Goal: Task Accomplishment & Management: Use online tool/utility

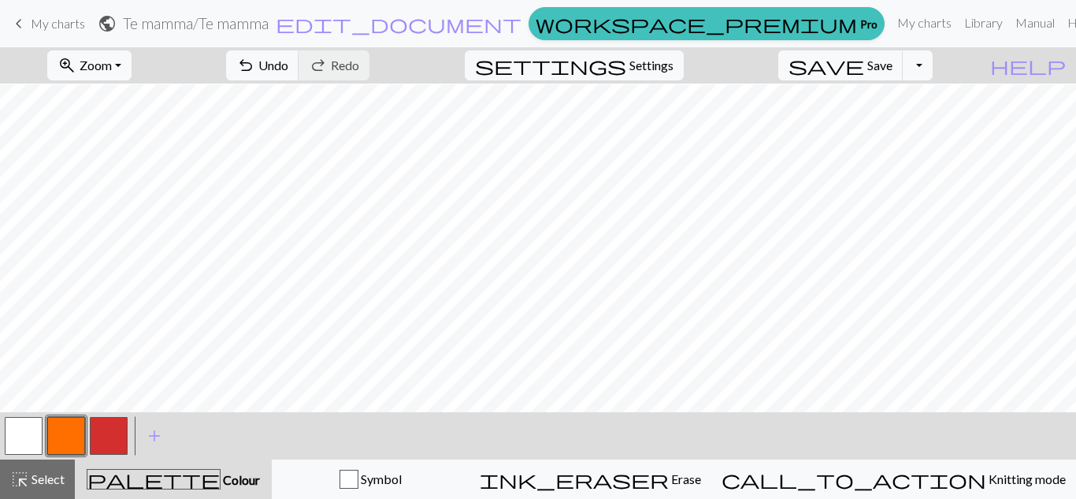
scroll to position [455, 0]
click at [288, 66] on span "Undo" at bounding box center [273, 65] width 30 height 15
click at [359, 68] on span "Redo" at bounding box center [345, 65] width 28 height 15
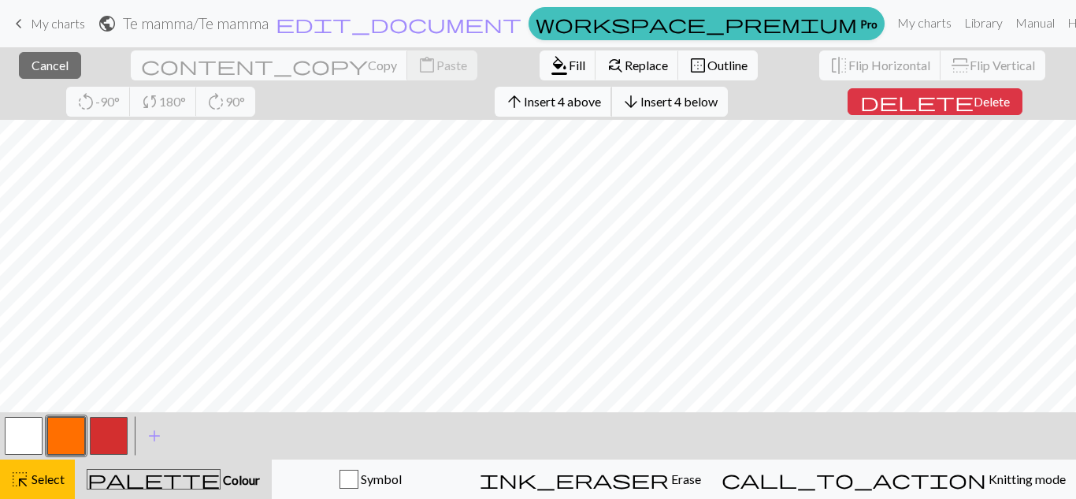
click at [524, 103] on span "Insert 4 above" at bounding box center [562, 101] width 77 height 15
click at [524, 102] on span "Insert 8 above" at bounding box center [562, 101] width 77 height 15
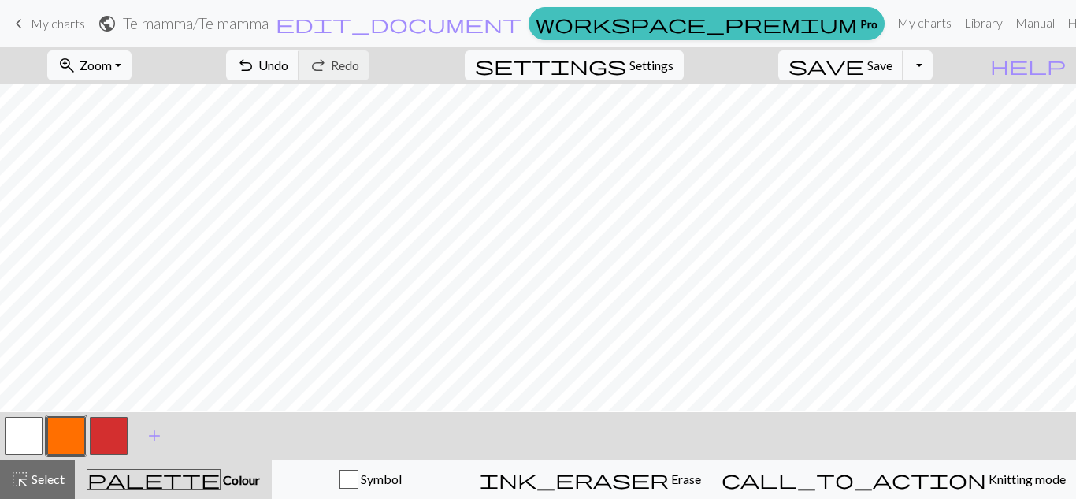
scroll to position [455, 0]
click at [288, 70] on span "Undo" at bounding box center [273, 65] width 30 height 15
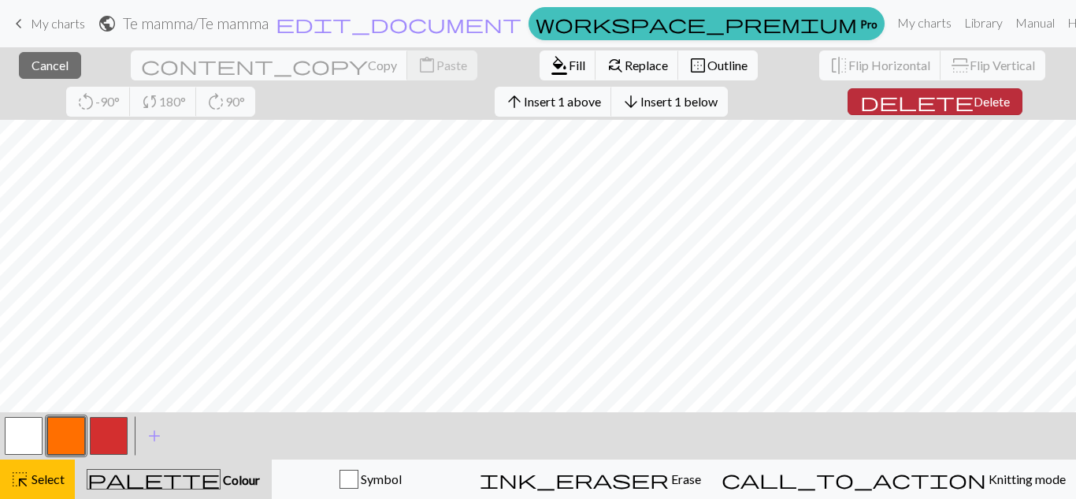
click at [974, 102] on span "Delete" at bounding box center [992, 101] width 36 height 15
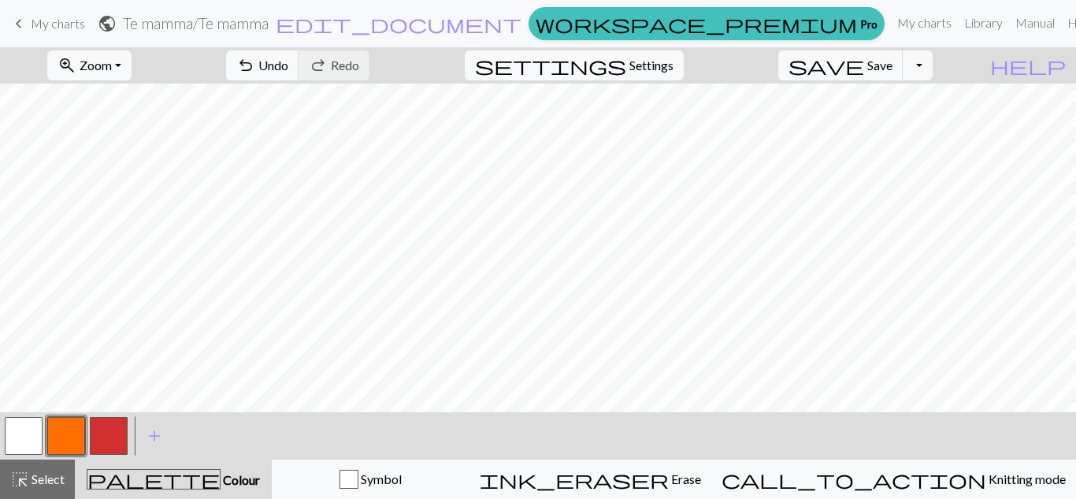
click at [28, 436] on button "button" at bounding box center [24, 436] width 38 height 38
click at [288, 63] on span "Undo" at bounding box center [273, 65] width 30 height 15
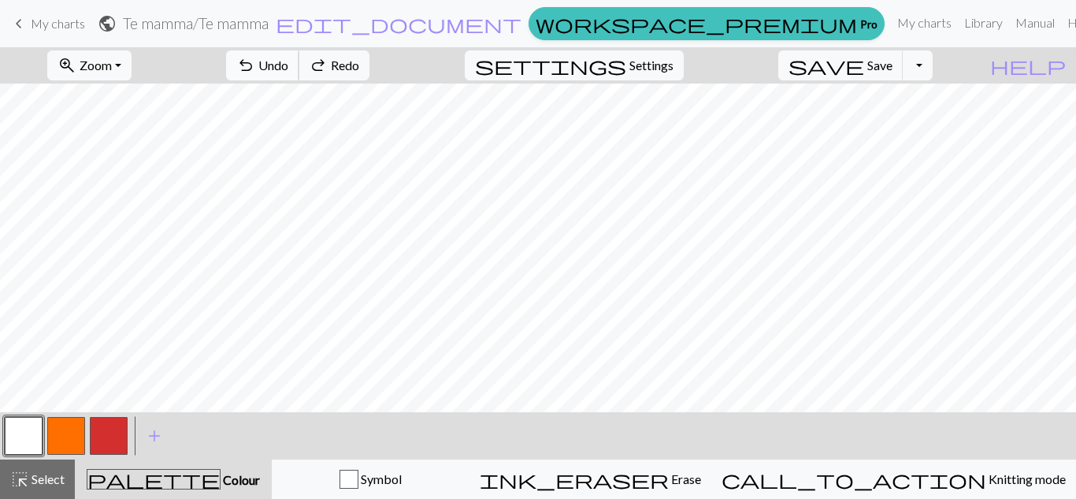
click at [288, 63] on span "Undo" at bounding box center [273, 65] width 30 height 15
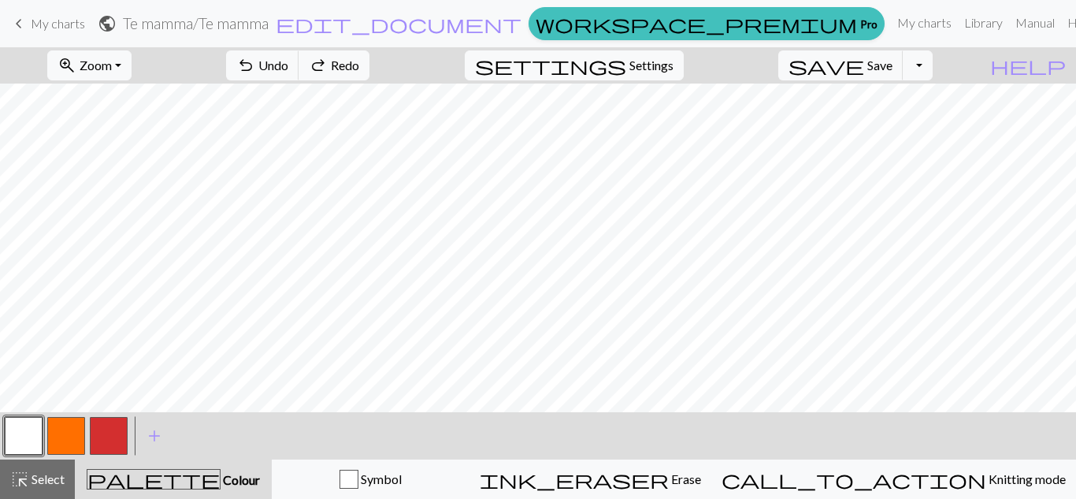
click at [72, 433] on button "button" at bounding box center [66, 436] width 38 height 38
click at [102, 439] on button "button" at bounding box center [109, 436] width 38 height 38
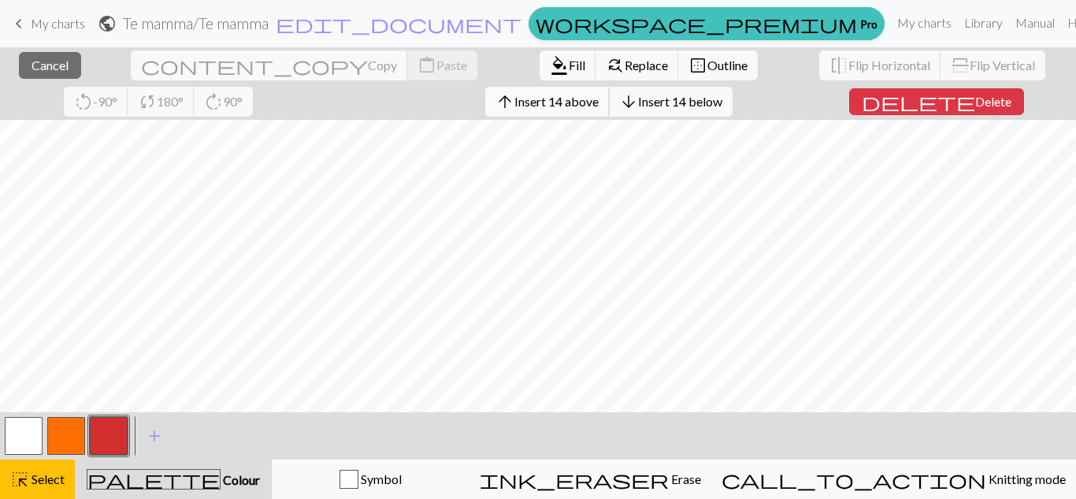
click at [514, 108] on span "Insert 14 above" at bounding box center [556, 101] width 84 height 15
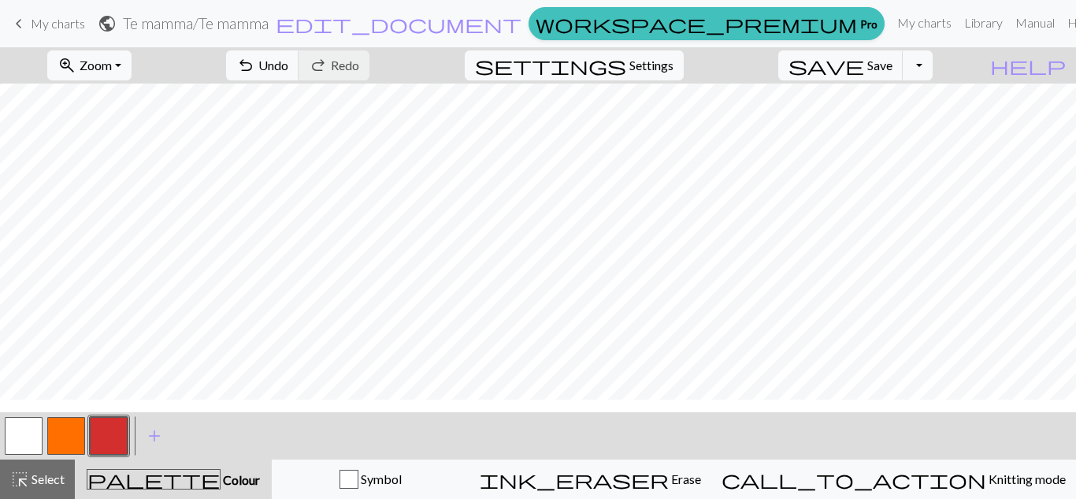
scroll to position [359, 0]
click at [365, 34] on form "public Te mamma / Te mamma edit_document Edit settings" at bounding box center [310, 23] width 425 height 31
click at [288, 66] on span "Undo" at bounding box center [273, 65] width 30 height 15
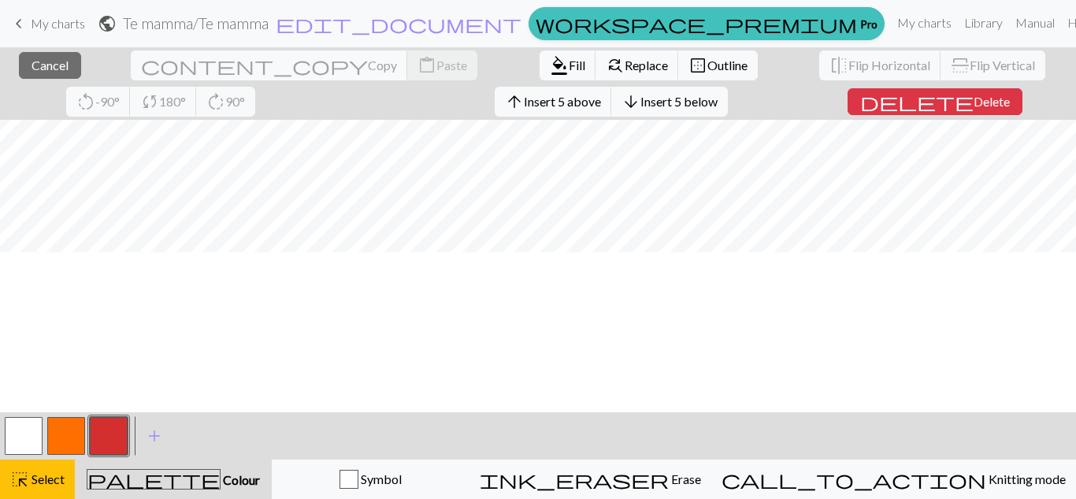
scroll to position [270, 0]
click at [638, 101] on span "Insert 11 below" at bounding box center [680, 101] width 84 height 15
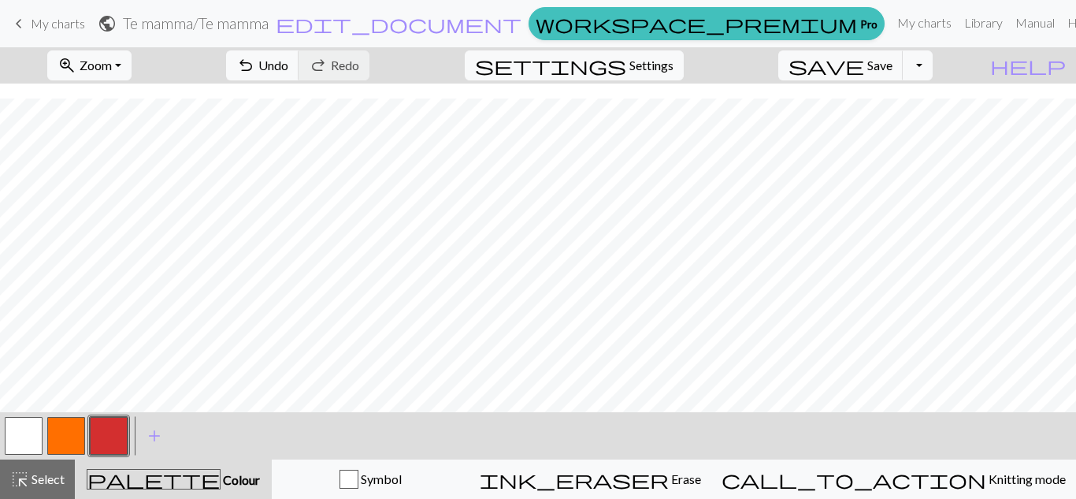
scroll to position [421, 0]
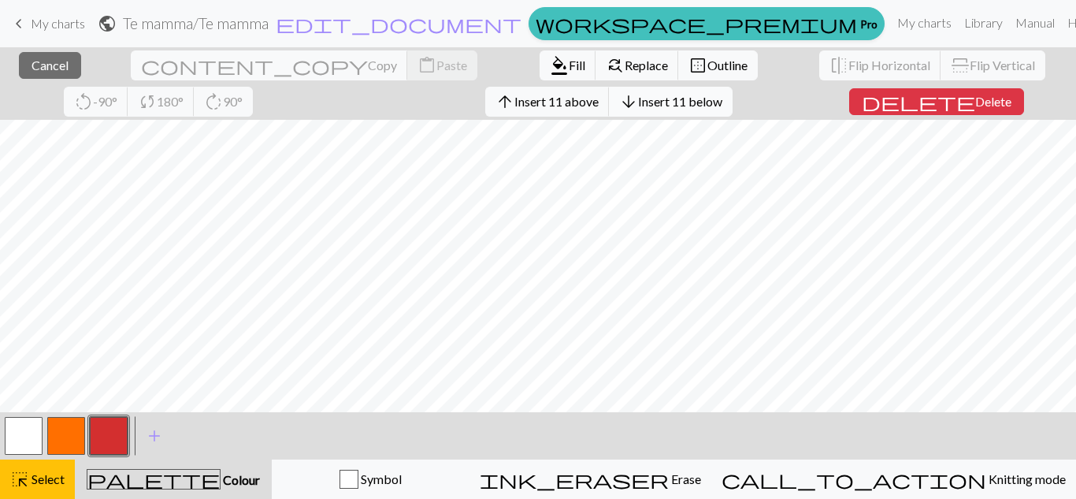
click at [609, 109] on button "arrow_downward Insert 11 below" at bounding box center [671, 102] width 124 height 30
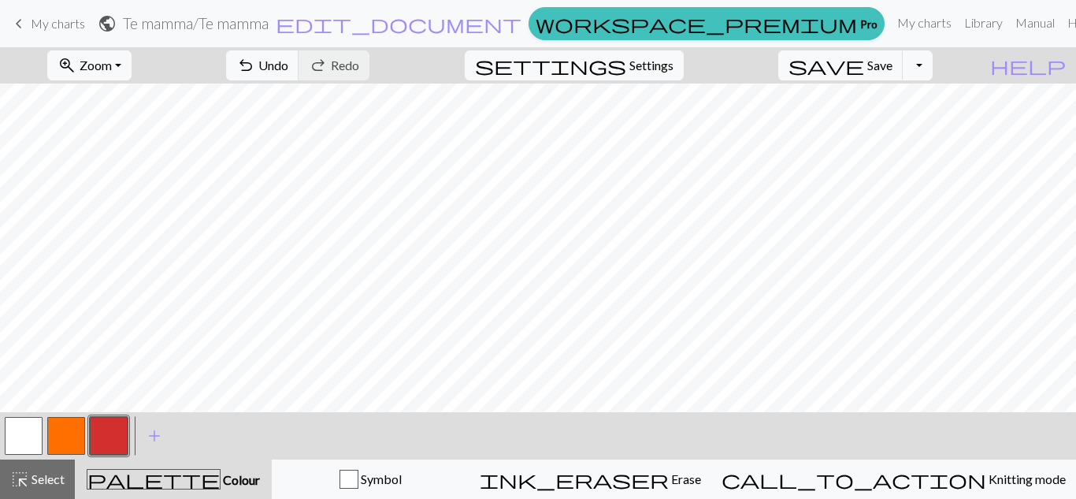
scroll to position [766, 0]
click at [117, 436] on button "button" at bounding box center [109, 436] width 38 height 38
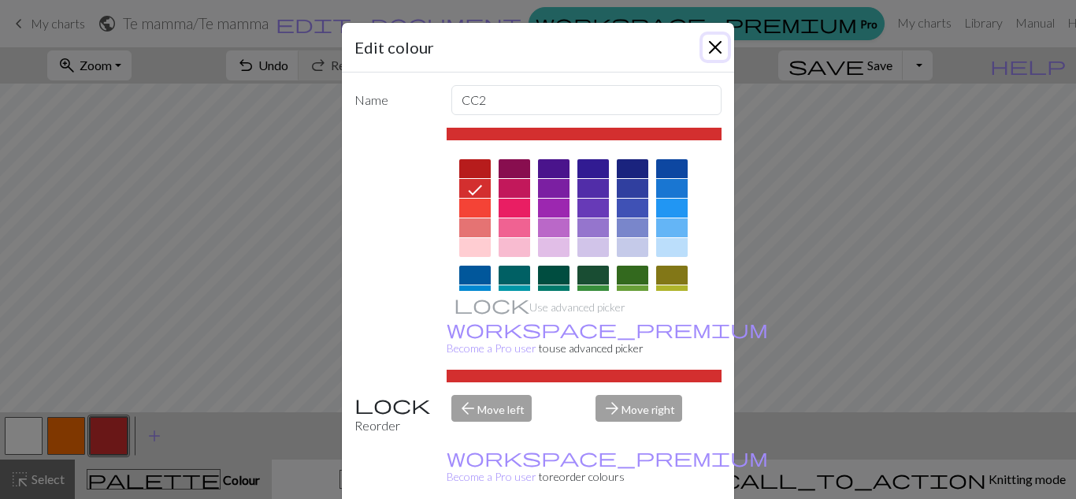
click at [716, 40] on button "Close" at bounding box center [715, 47] width 25 height 25
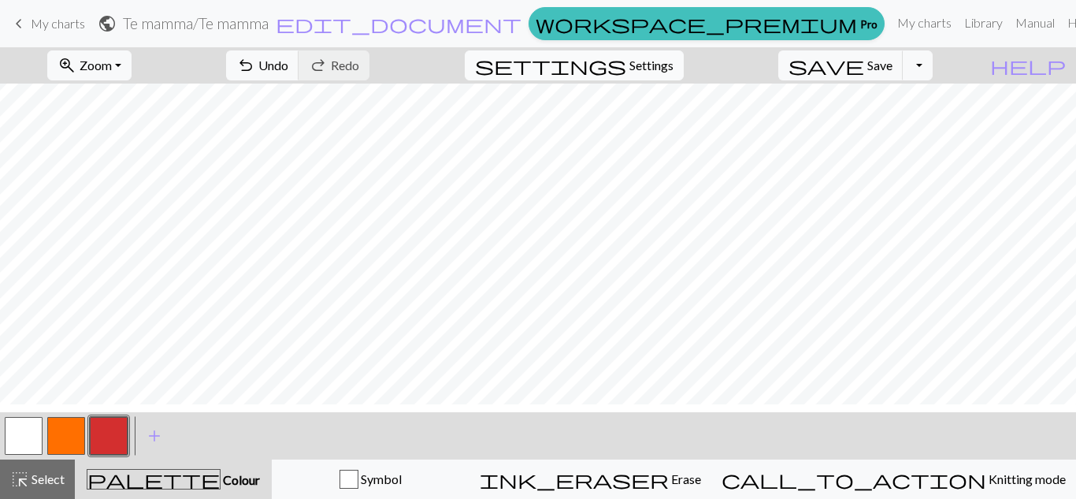
scroll to position [609, 0]
click at [57, 438] on button "button" at bounding box center [66, 436] width 38 height 38
click at [117, 436] on button "button" at bounding box center [109, 436] width 38 height 38
click at [54, 432] on button "button" at bounding box center [66, 436] width 38 height 38
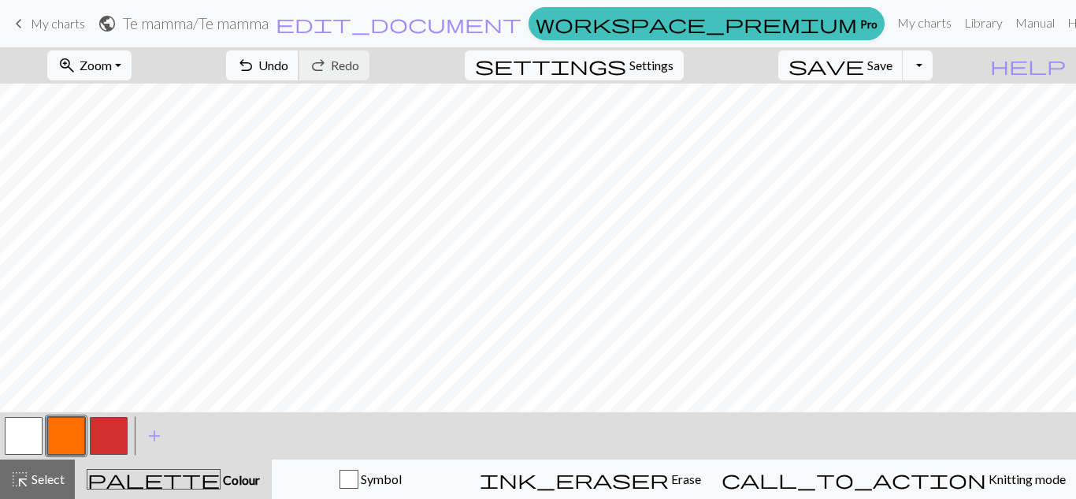
click at [255, 69] on span "undo" at bounding box center [245, 65] width 19 height 22
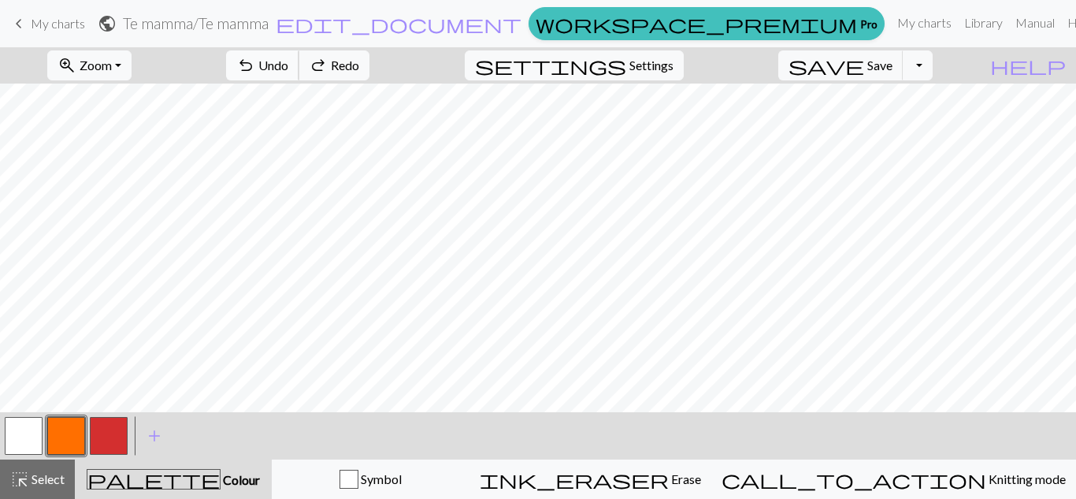
click at [255, 69] on span "undo" at bounding box center [245, 65] width 19 height 22
click at [105, 430] on button "button" at bounding box center [109, 436] width 38 height 38
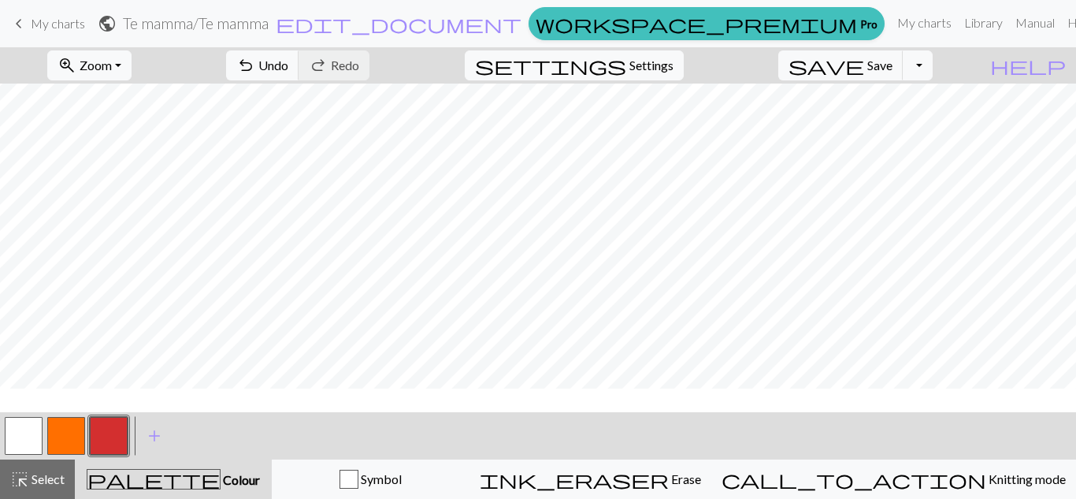
scroll to position [441, 0]
click at [255, 68] on span "undo" at bounding box center [245, 65] width 19 height 22
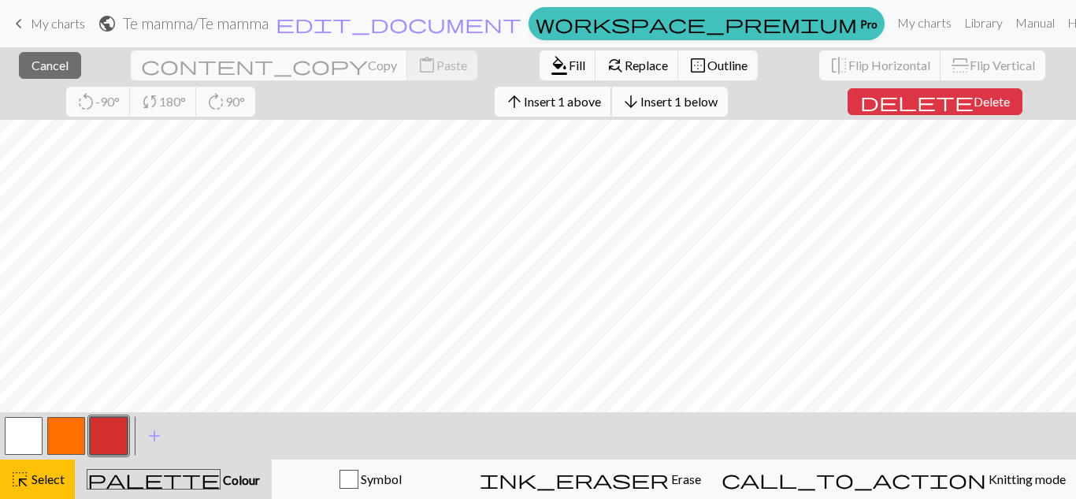
click at [524, 106] on span "Insert 1 above" at bounding box center [562, 101] width 77 height 15
click at [524, 98] on span "Insert 1 above" at bounding box center [562, 101] width 77 height 15
click at [524, 94] on span "Insert 1 above" at bounding box center [562, 101] width 77 height 15
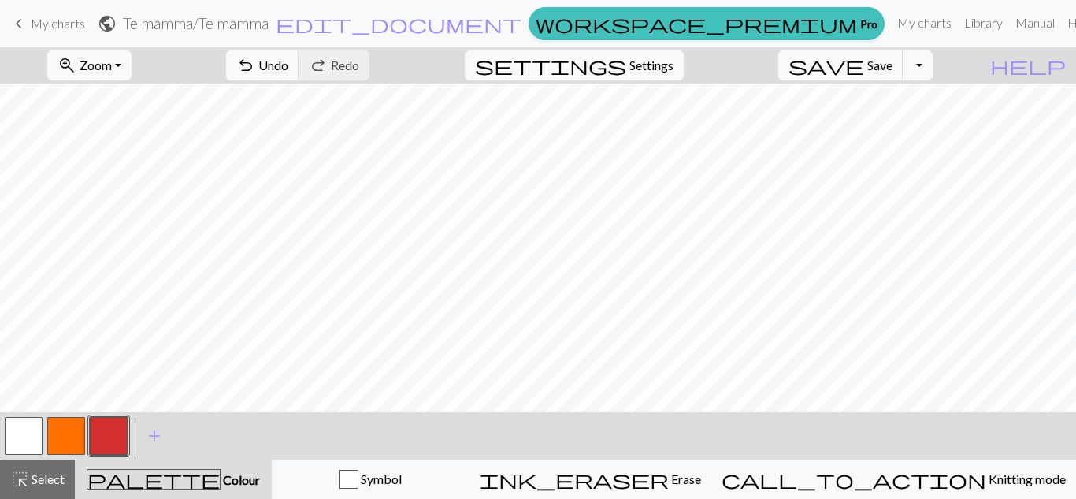
click at [56, 430] on button "button" at bounding box center [66, 436] width 38 height 38
click at [255, 71] on span "undo" at bounding box center [245, 65] width 19 height 22
click at [26, 432] on button "button" at bounding box center [24, 436] width 38 height 38
click at [288, 65] on span "Undo" at bounding box center [273, 65] width 30 height 15
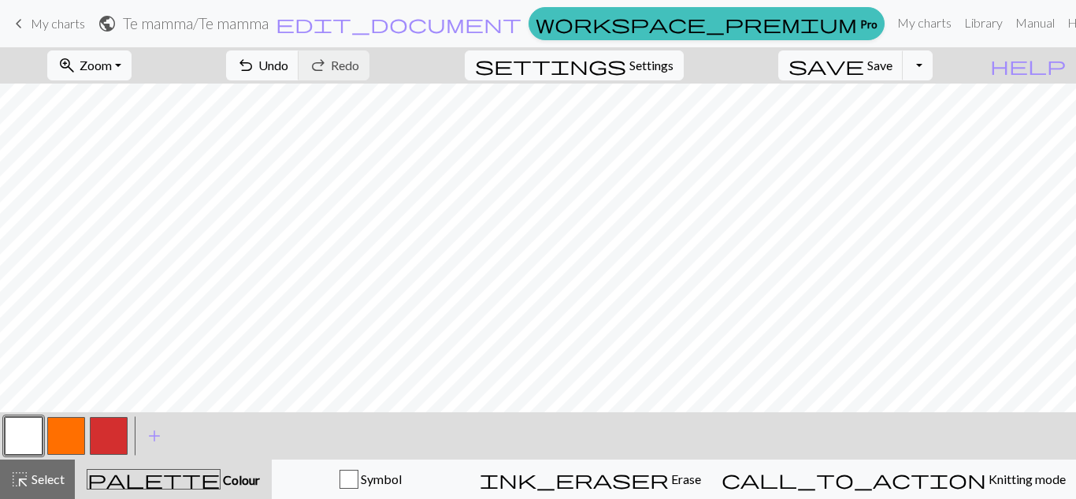
click at [121, 429] on button "button" at bounding box center [109, 436] width 38 height 38
click at [65, 436] on button "button" at bounding box center [66, 436] width 38 height 38
click at [288, 59] on span "Undo" at bounding box center [273, 65] width 30 height 15
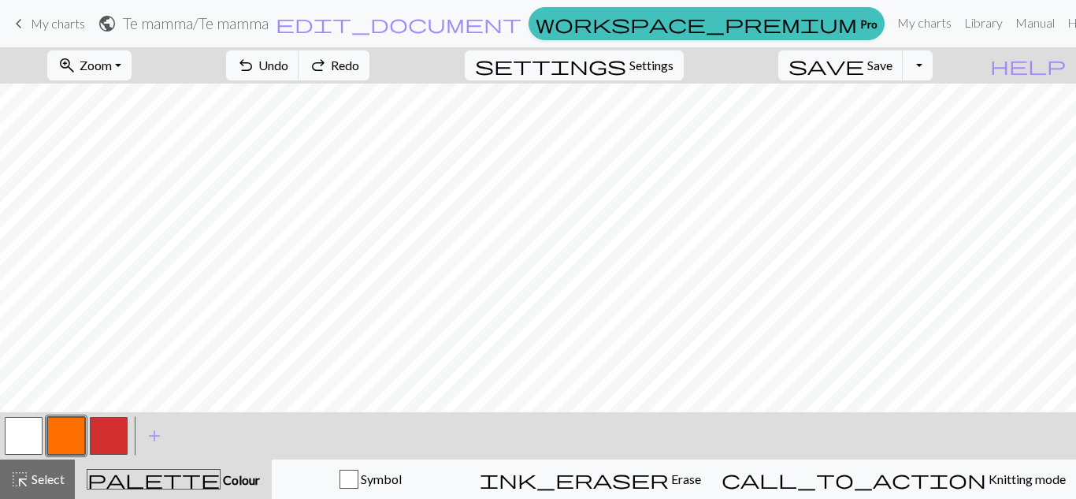
click at [359, 58] on span "Redo" at bounding box center [345, 65] width 28 height 15
click at [21, 439] on button "button" at bounding box center [24, 436] width 38 height 38
click at [77, 442] on button "button" at bounding box center [66, 436] width 38 height 38
click at [118, 433] on button "button" at bounding box center [109, 436] width 38 height 38
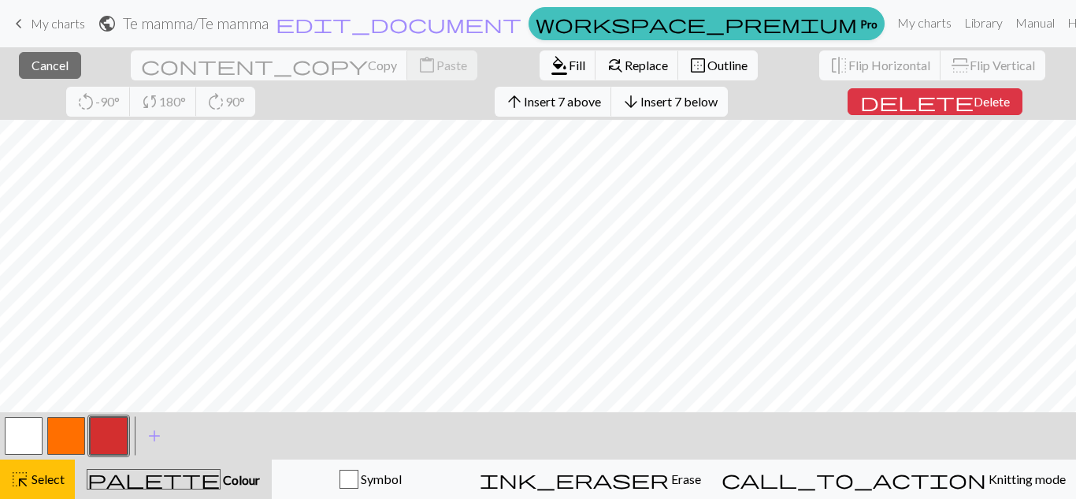
click at [641, 97] on span "Insert 7 below" at bounding box center [679, 101] width 77 height 15
click at [638, 102] on span "Insert 10 below" at bounding box center [680, 101] width 84 height 15
click at [524, 100] on span "Insert 9 above" at bounding box center [562, 101] width 77 height 15
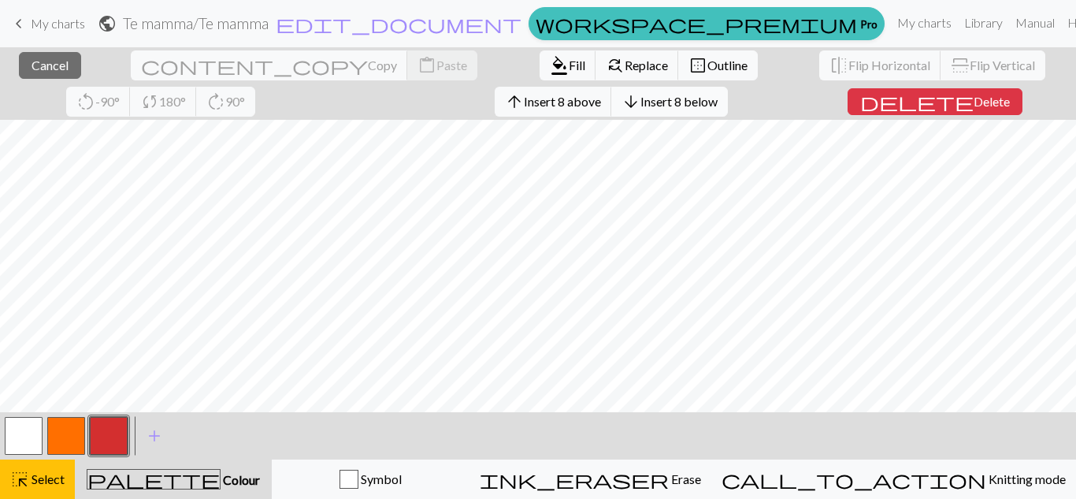
click at [641, 97] on span "Insert 8 below" at bounding box center [679, 101] width 77 height 15
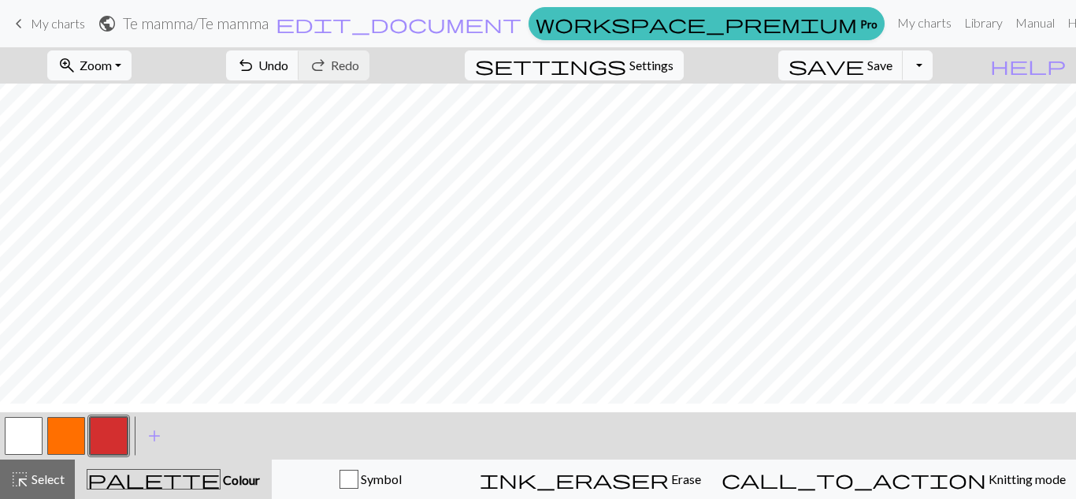
scroll to position [535, 0]
click at [75, 429] on button "button" at bounding box center [66, 436] width 38 height 38
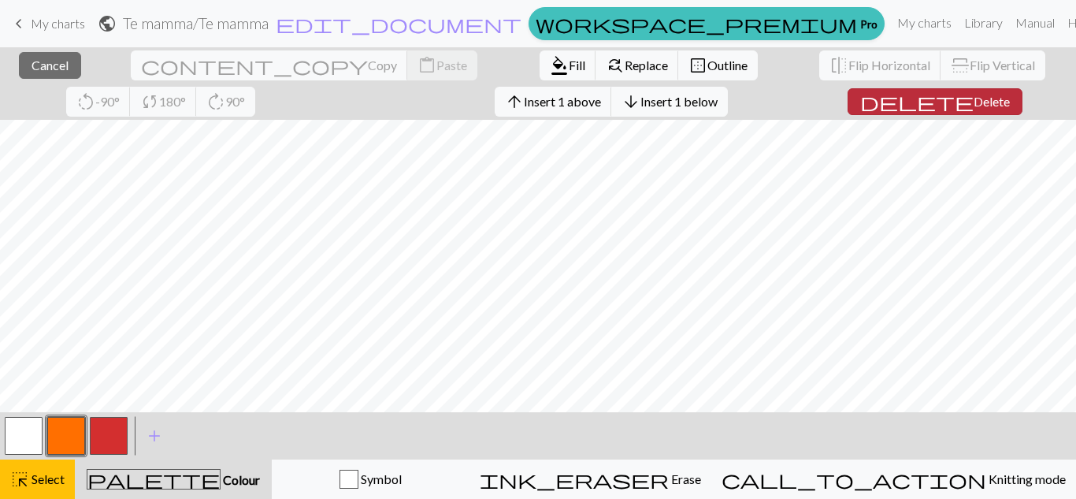
click at [974, 108] on span "Delete" at bounding box center [992, 101] width 36 height 15
click at [848, 100] on button "delete Delete" at bounding box center [935, 101] width 175 height 27
click at [524, 103] on span "Insert 1 above" at bounding box center [562, 101] width 77 height 15
click at [495, 110] on button "arrow_upward Insert 1 above" at bounding box center [553, 102] width 117 height 30
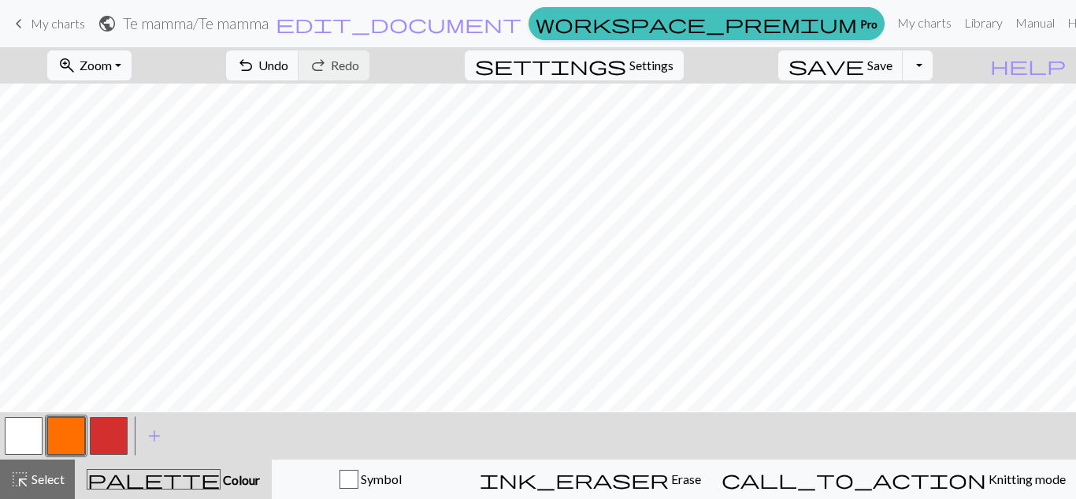
scroll to position [1268, 0]
click at [132, 70] on button "zoom_in Zoom Zoom" at bounding box center [89, 65] width 84 height 30
click at [102, 198] on button "50%" at bounding box center [110, 188] width 124 height 25
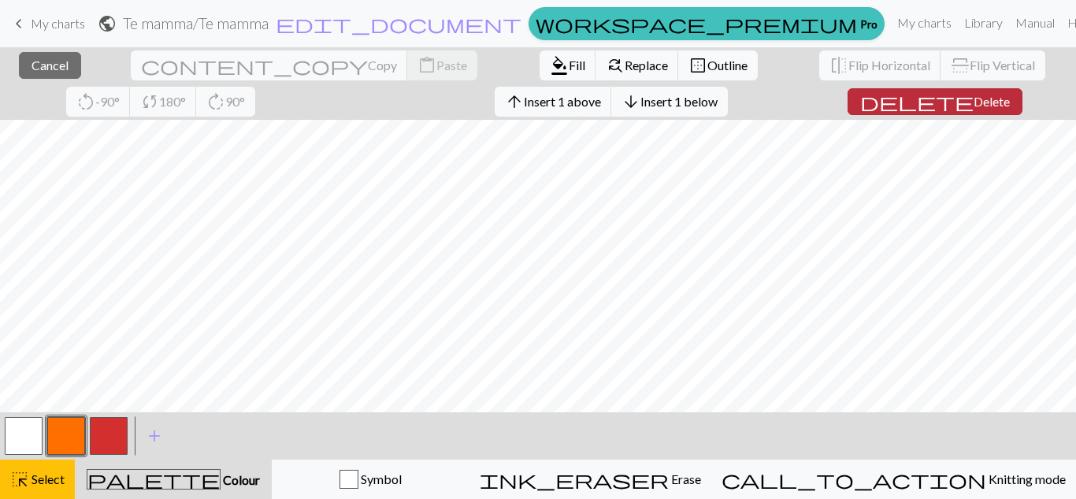
click at [849, 88] on button "delete Delete" at bounding box center [935, 101] width 175 height 27
click at [974, 103] on span "Delete" at bounding box center [992, 101] width 36 height 15
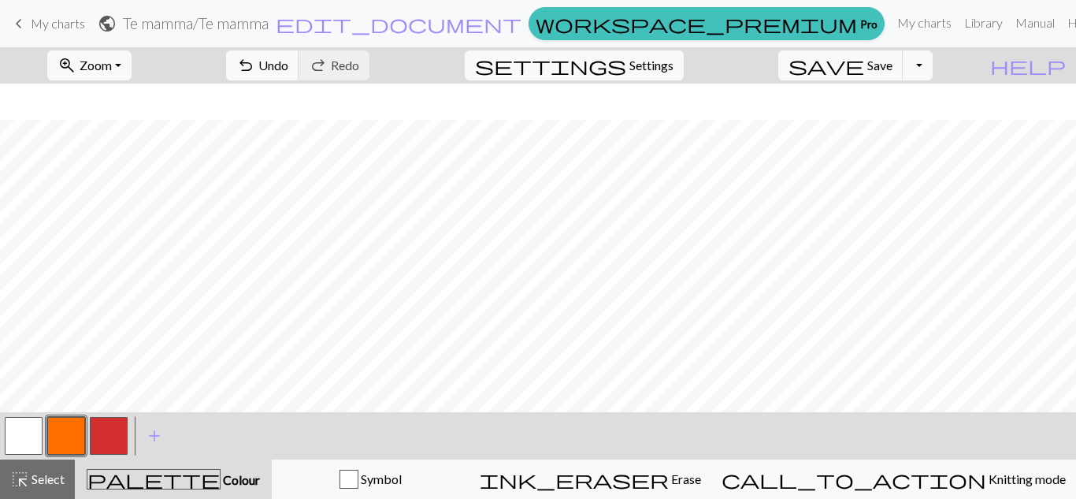
scroll to position [526, 0]
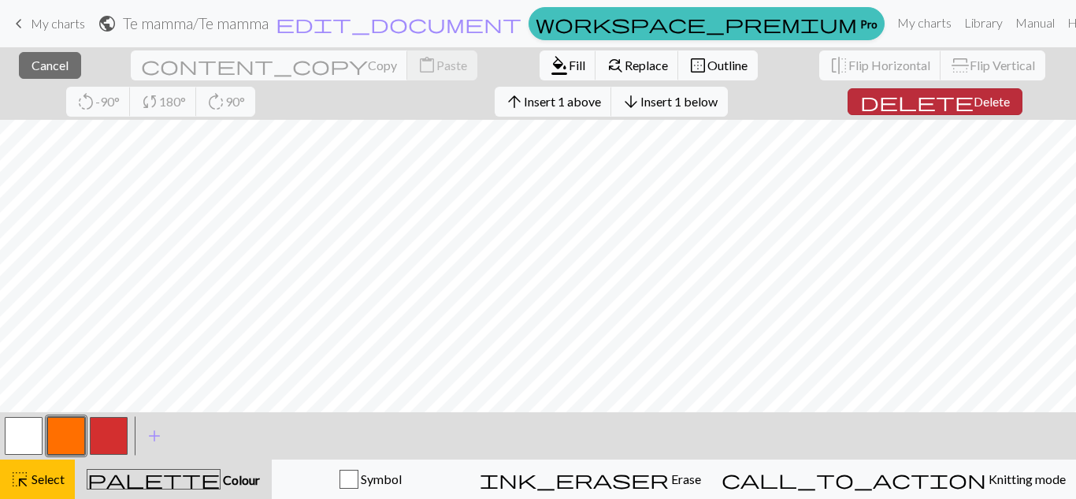
click at [974, 106] on span "Delete" at bounding box center [992, 101] width 36 height 15
click at [974, 98] on span "Delete" at bounding box center [992, 101] width 36 height 15
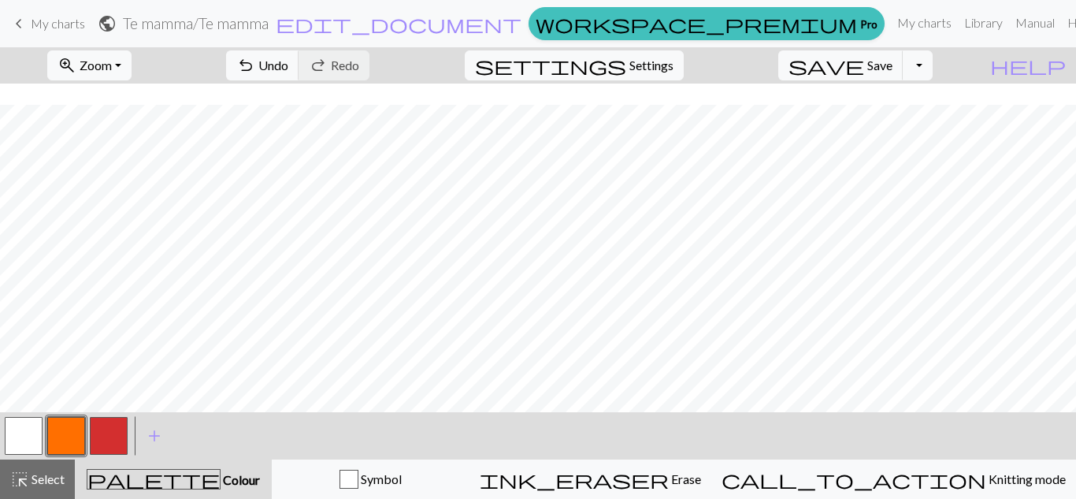
scroll to position [686, 0]
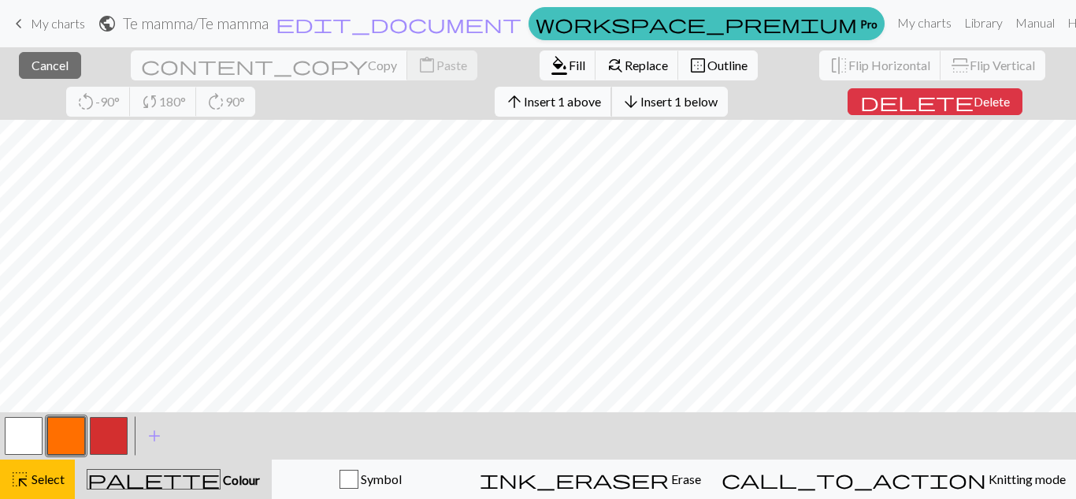
click at [524, 103] on span "Insert 1 above" at bounding box center [562, 101] width 77 height 15
click at [495, 110] on button "arrow_upward Insert 1 above" at bounding box center [553, 102] width 117 height 30
click at [524, 100] on span "Insert 1 above" at bounding box center [562, 101] width 77 height 15
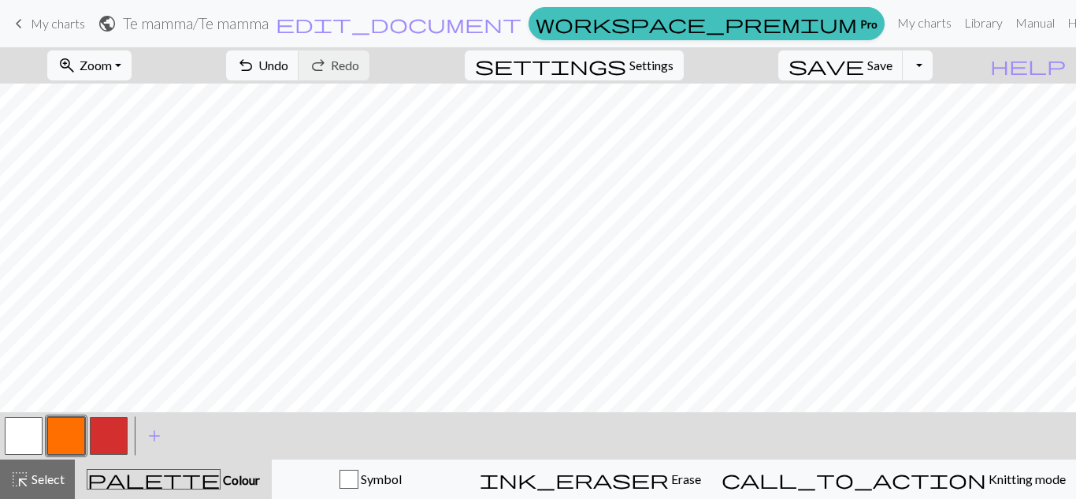
click at [111, 440] on button "button" at bounding box center [109, 436] width 38 height 38
click at [65, 429] on button "button" at bounding box center [66, 436] width 38 height 38
click at [288, 69] on span "Undo" at bounding box center [273, 65] width 30 height 15
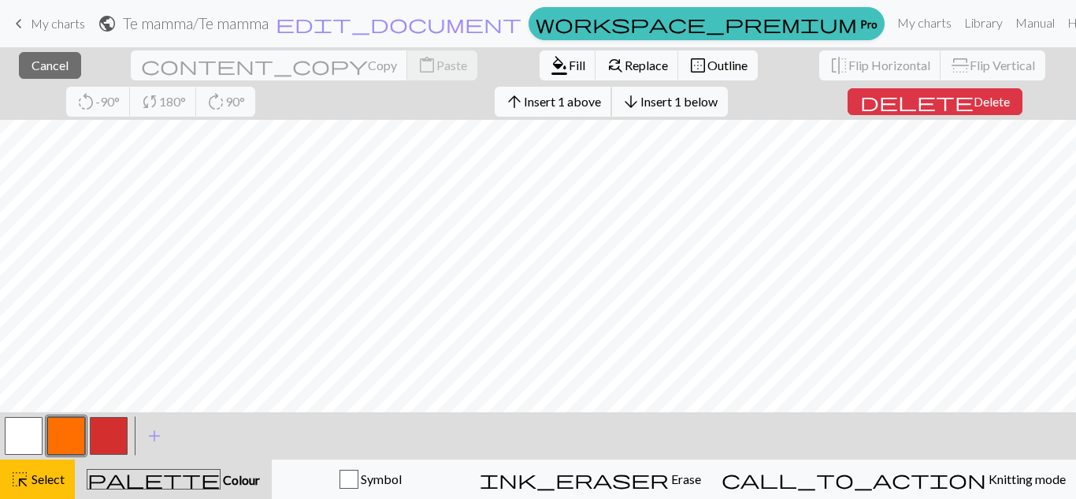
click at [524, 105] on span "Insert 1 above" at bounding box center [562, 101] width 77 height 15
click at [524, 99] on span "Insert 1 above" at bounding box center [562, 101] width 77 height 15
click at [60, 432] on button "button" at bounding box center [66, 436] width 38 height 38
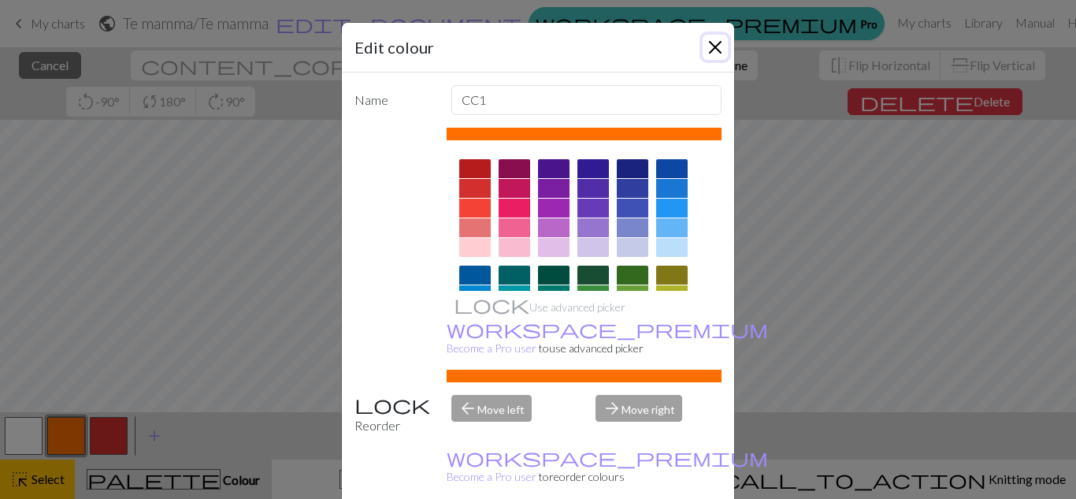
click at [713, 41] on button "Close" at bounding box center [715, 47] width 25 height 25
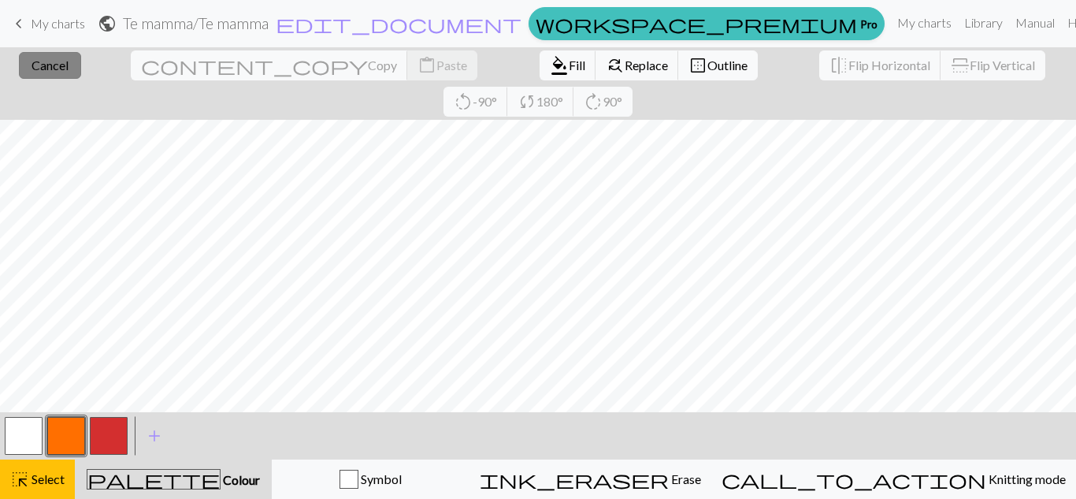
click at [55, 65] on span "Cancel" at bounding box center [50, 65] width 37 height 15
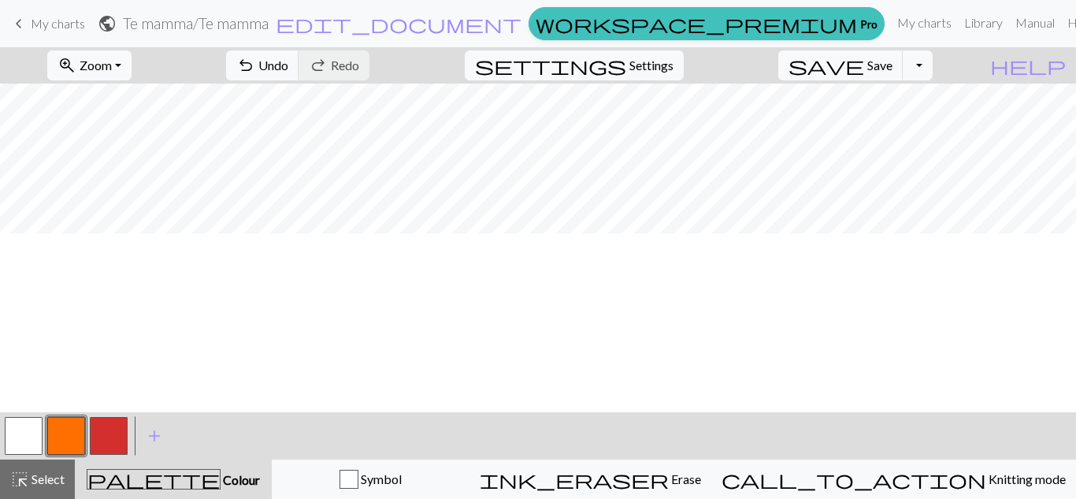
scroll to position [0, 0]
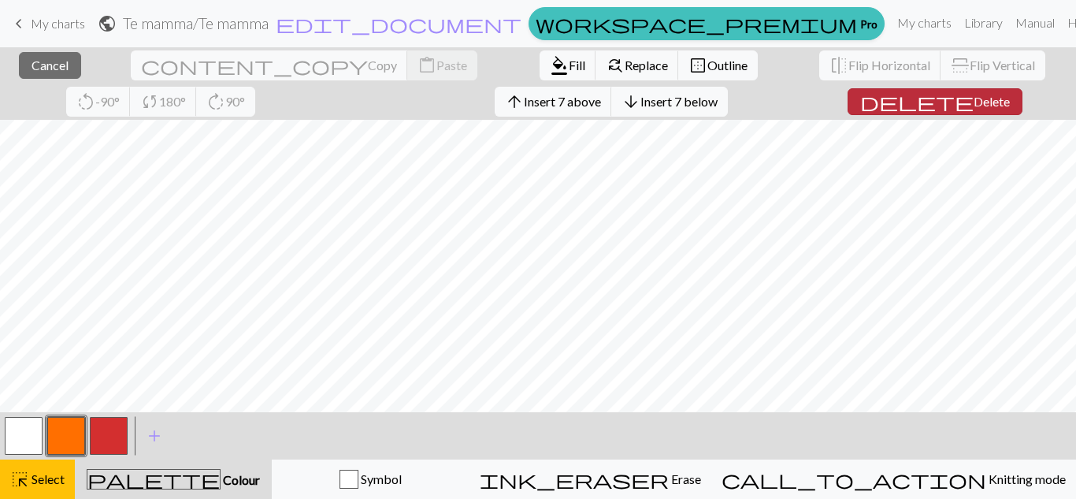
click at [860, 105] on span "delete" at bounding box center [916, 102] width 113 height 22
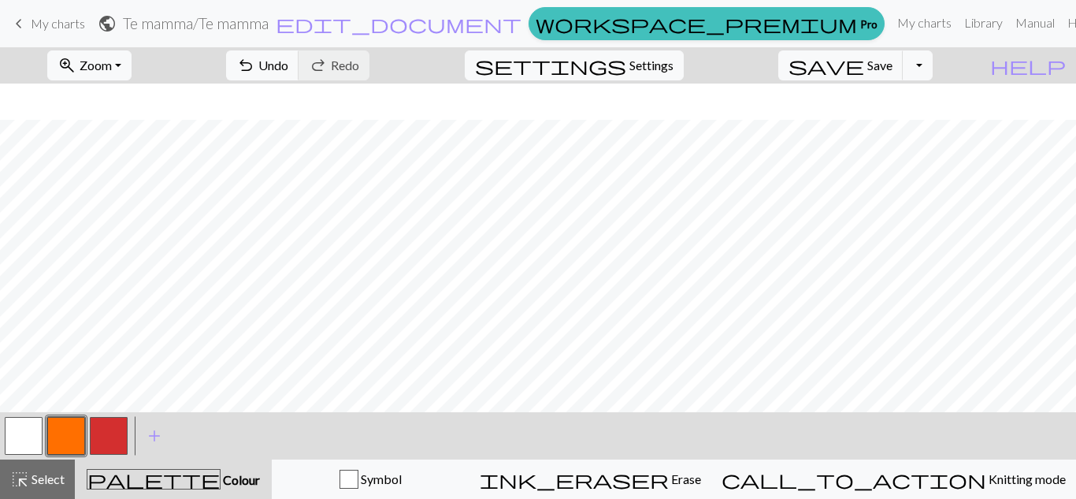
scroll to position [684, 0]
click at [39, 436] on button "button" at bounding box center [24, 436] width 38 height 38
click at [113, 436] on button "button" at bounding box center [109, 436] width 38 height 38
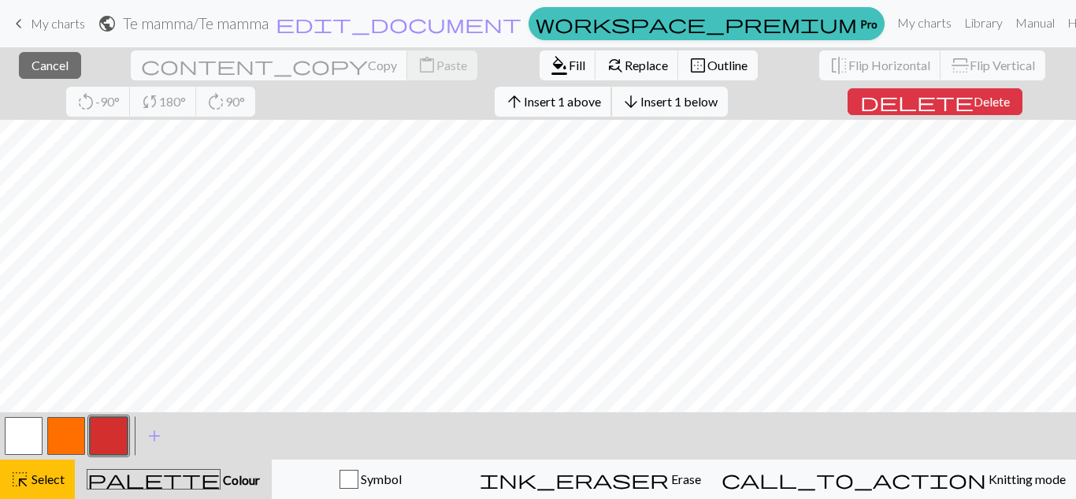
click at [524, 106] on span "Insert 1 above" at bounding box center [562, 101] width 77 height 15
click at [524, 102] on span "Insert 4 above" at bounding box center [562, 101] width 77 height 15
click at [524, 102] on span "Insert 6 above" at bounding box center [562, 101] width 77 height 15
click at [524, 105] on span "Insert 4 above" at bounding box center [562, 101] width 77 height 15
click at [524, 97] on span "Insert 3 above" at bounding box center [562, 101] width 77 height 15
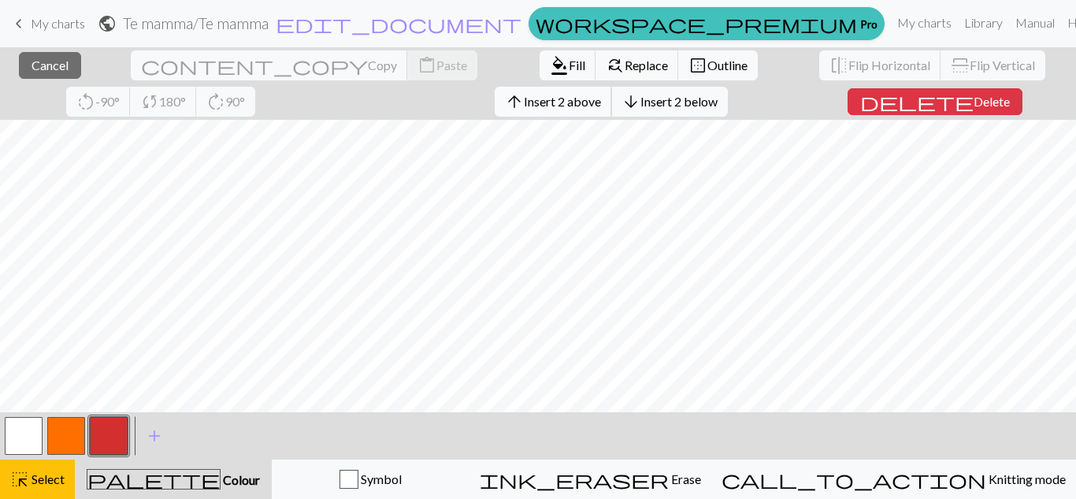
click at [524, 102] on span "Insert 2 above" at bounding box center [562, 101] width 77 height 15
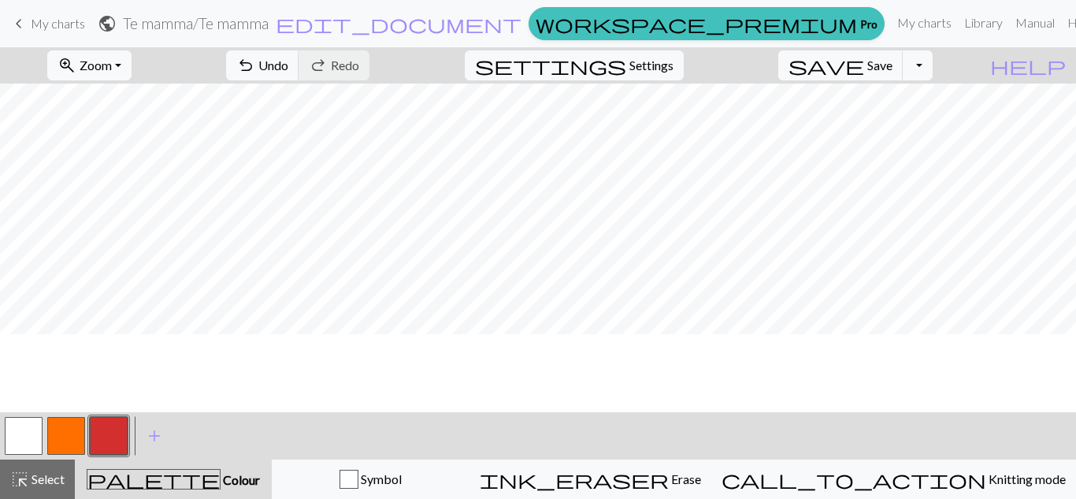
scroll to position [13, 0]
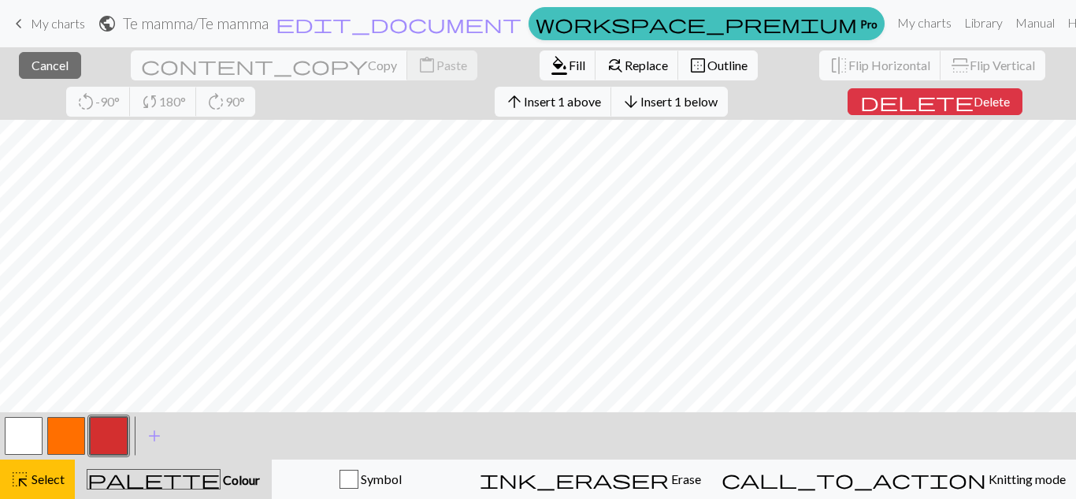
click at [8, 446] on button "button" at bounding box center [24, 436] width 38 height 38
click at [550, 57] on span "format_color_fill" at bounding box center [559, 65] width 19 height 22
click at [550, 71] on span "format_color_fill" at bounding box center [559, 65] width 19 height 22
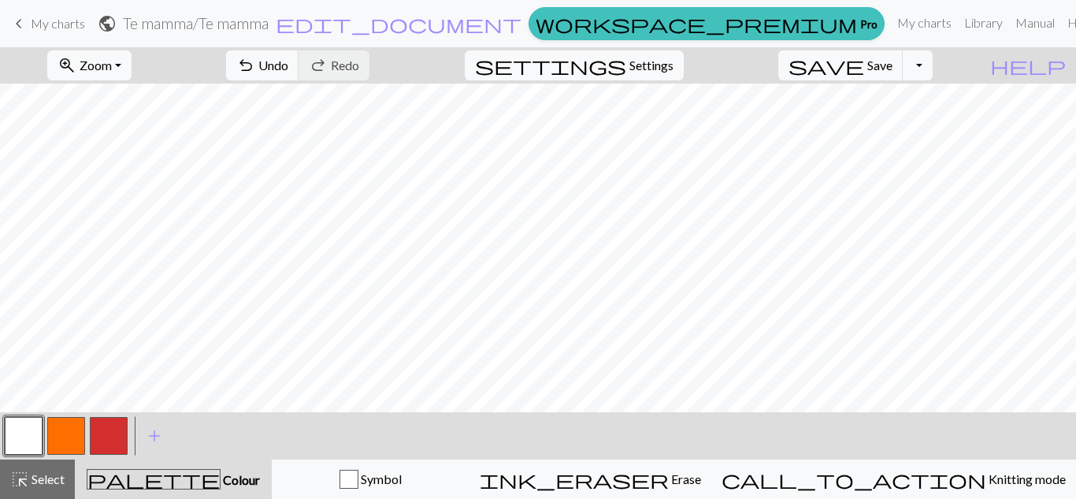
click at [72, 436] on button "button" at bounding box center [66, 436] width 38 height 38
click at [288, 60] on span "Undo" at bounding box center [273, 65] width 30 height 15
click at [121, 430] on button "button" at bounding box center [109, 436] width 38 height 38
click at [63, 437] on button "button" at bounding box center [66, 436] width 38 height 38
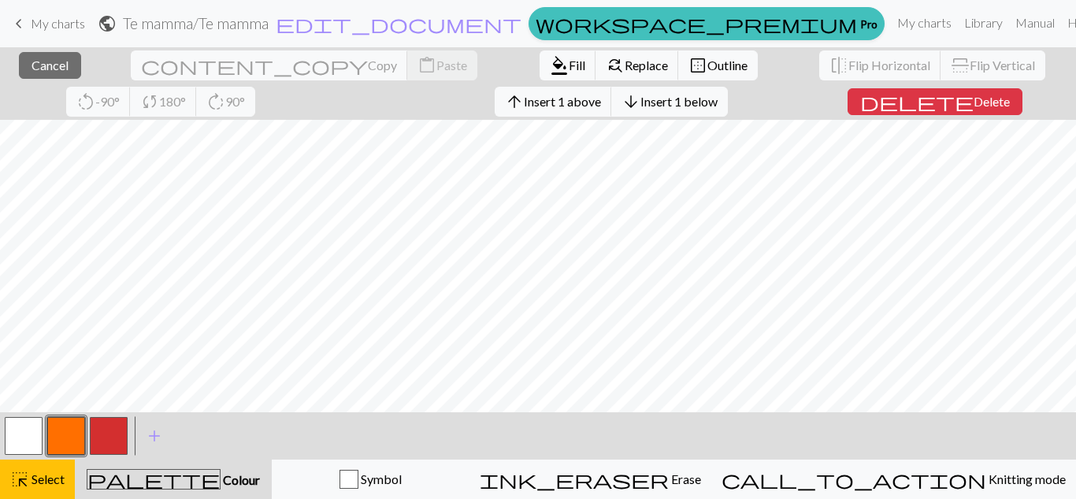
click at [17, 424] on button "button" at bounding box center [24, 436] width 38 height 38
click at [550, 58] on span "format_color_fill" at bounding box center [559, 65] width 19 height 22
click at [550, 72] on span "format_color_fill" at bounding box center [559, 65] width 19 height 22
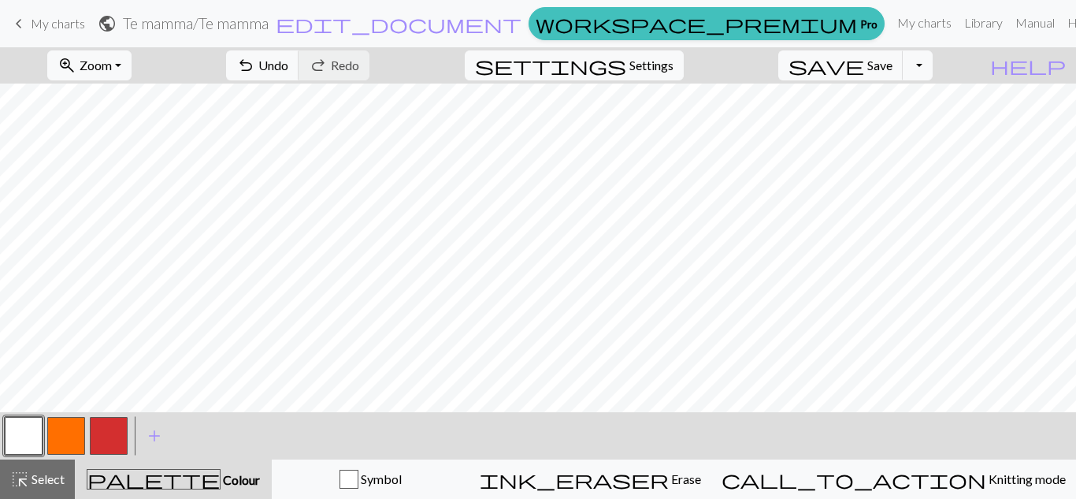
click at [122, 432] on button "button" at bounding box center [109, 436] width 38 height 38
click at [19, 445] on button "button" at bounding box center [24, 436] width 38 height 38
click at [58, 437] on button "button" at bounding box center [66, 436] width 38 height 38
click at [24, 427] on button "button" at bounding box center [24, 436] width 38 height 38
click at [288, 64] on span "Undo" at bounding box center [273, 65] width 30 height 15
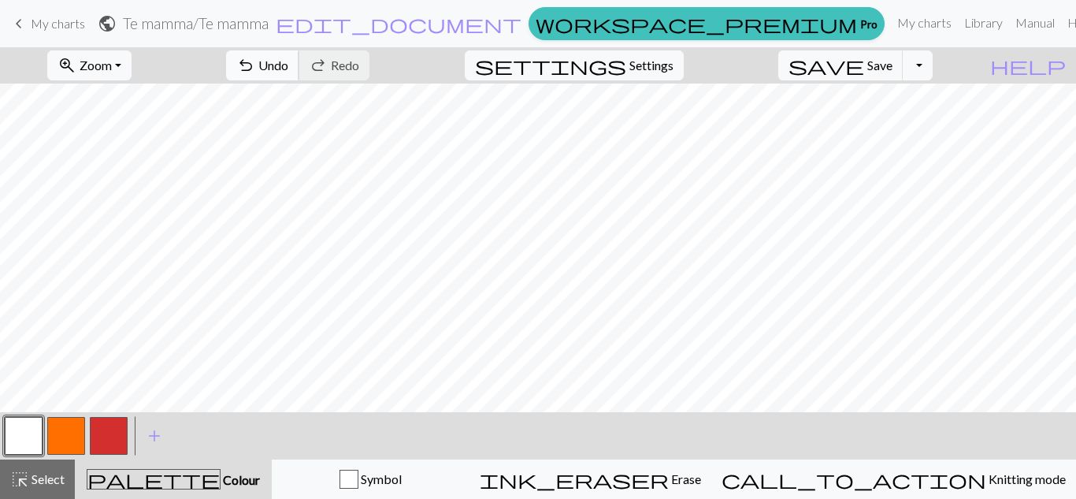
click at [288, 64] on span "Undo" at bounding box center [273, 65] width 30 height 15
click at [893, 73] on button "save Save Save" at bounding box center [840, 65] width 125 height 30
click at [864, 71] on span "save" at bounding box center [827, 65] width 76 height 22
click at [288, 62] on span "Undo" at bounding box center [273, 65] width 30 height 15
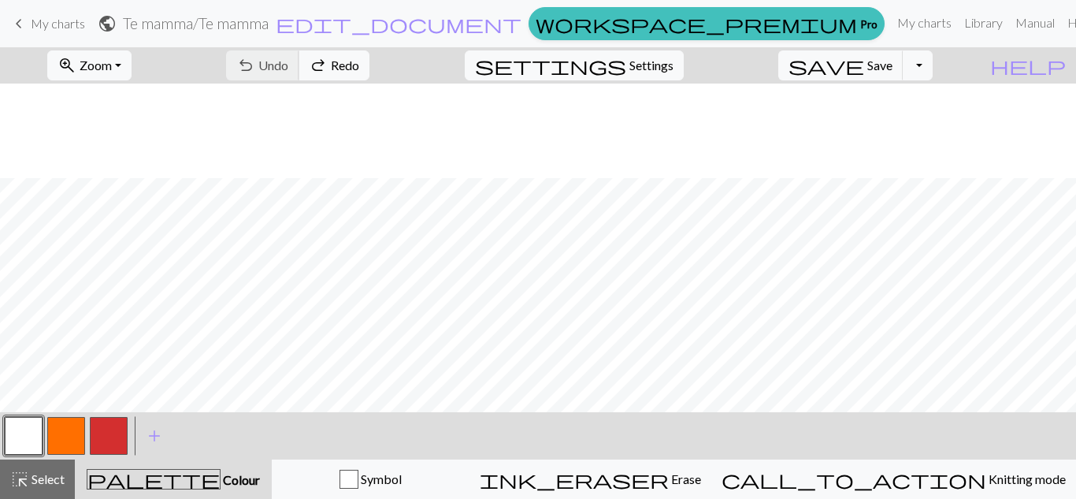
scroll to position [808, 0]
click at [893, 64] on span "Save" at bounding box center [879, 65] width 25 height 15
click at [933, 68] on button "Toggle Dropdown" at bounding box center [918, 65] width 30 height 30
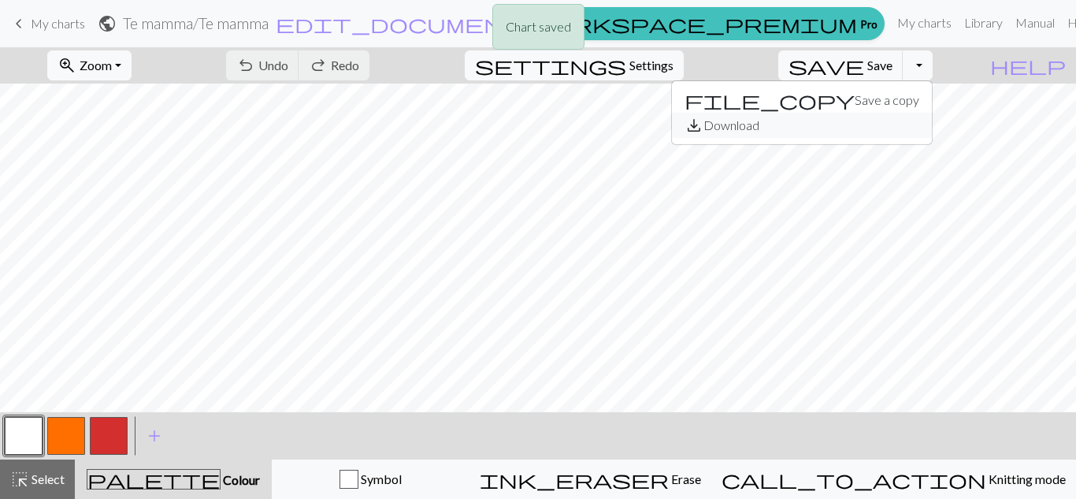
click at [894, 128] on button "save_alt Download" at bounding box center [802, 125] width 260 height 25
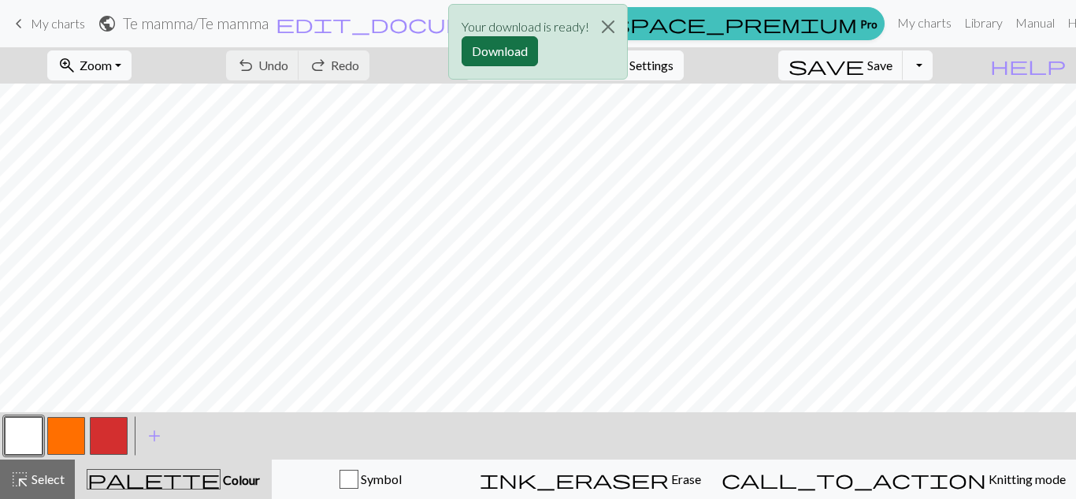
click at [522, 55] on button "Download" at bounding box center [500, 51] width 76 height 30
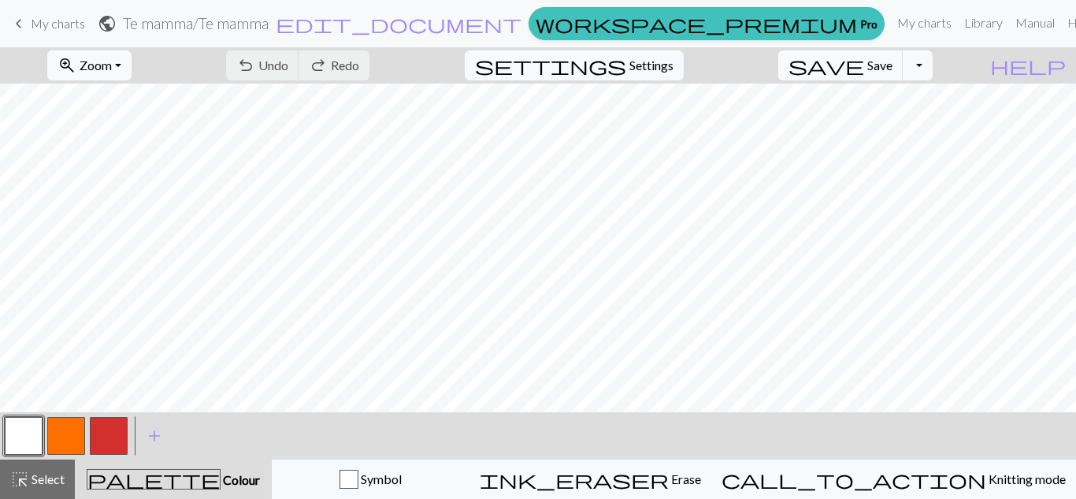
click at [785, 45] on nav "keyboard_arrow_left My charts public Te mamma / Te mamma edit_document Edit set…" at bounding box center [538, 23] width 1076 height 47
click at [269, 27] on h2 "Te mamma / Te mamma" at bounding box center [196, 23] width 146 height 18
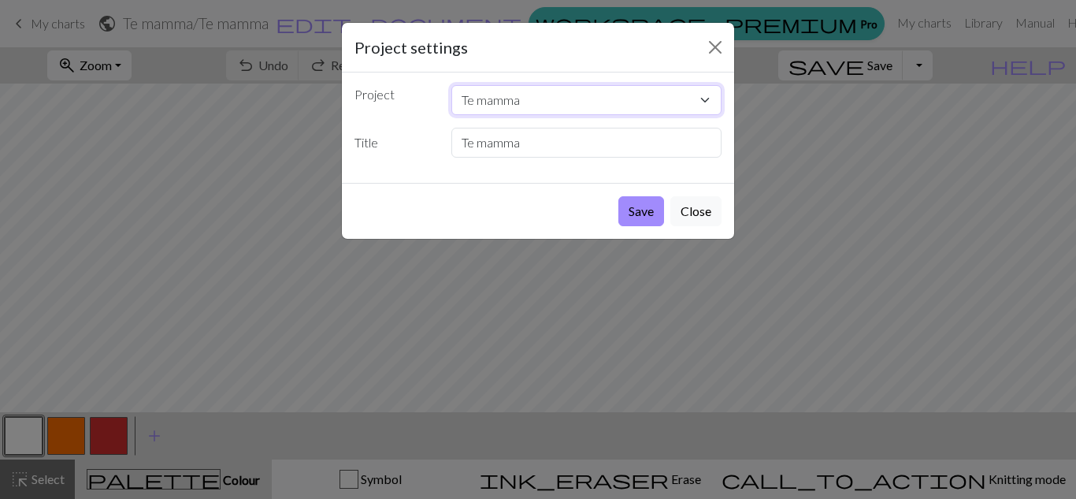
click at [585, 112] on select "Te mamma [PERSON_NAME] Jada jada mer av det samme Fjallalopi hihi Mamiband Lopi…" at bounding box center [586, 100] width 271 height 30
click at [587, 110] on select "Te mamma [PERSON_NAME] Jada jada mer av det samme Fjallalopi hihi Mamiband Lopi…" at bounding box center [586, 100] width 271 height 30
click at [630, 210] on button "Save" at bounding box center [641, 211] width 46 height 30
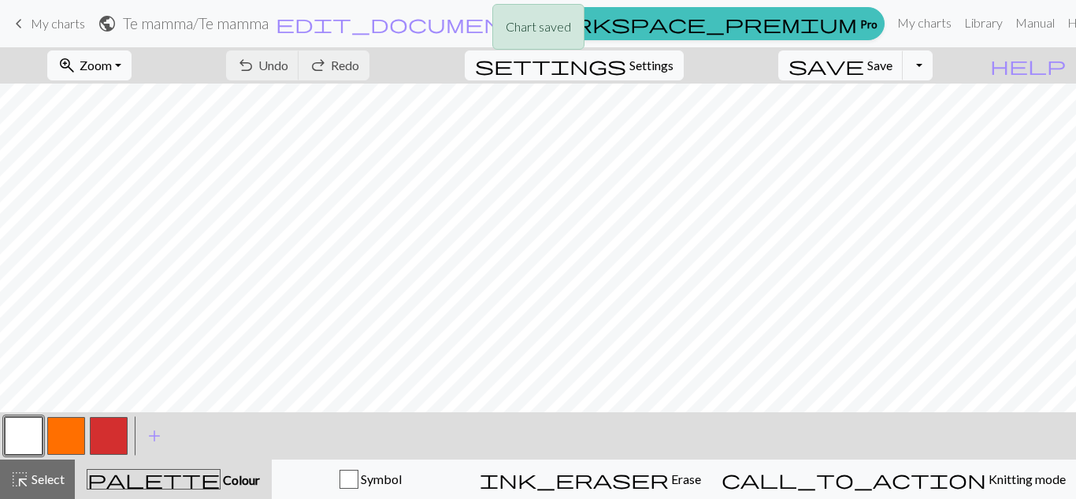
click at [662, 55] on div "Chart saved" at bounding box center [538, 31] width 1076 height 62
click at [659, 63] on span "Settings" at bounding box center [652, 65] width 44 height 19
select select "aran"
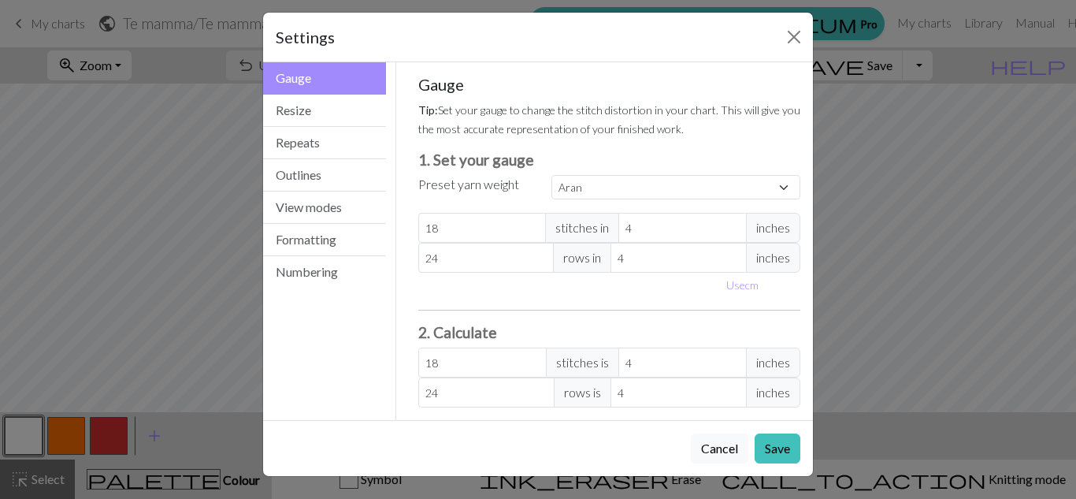
scroll to position [2, 0]
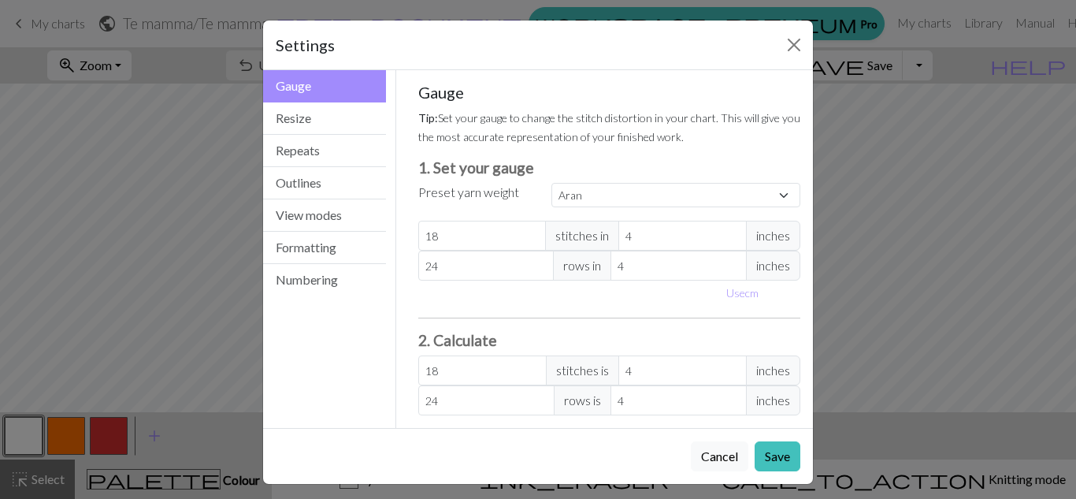
click at [920, 267] on div "Settings Gauge Gauge Resize Repeats Outlines View modes Formatting Numbering Ga…" at bounding box center [538, 249] width 1076 height 499
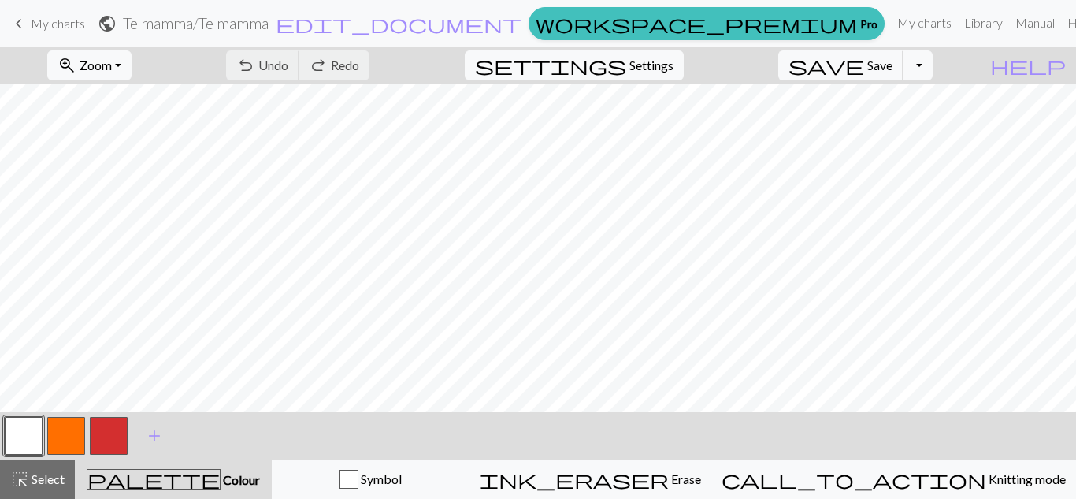
click at [117, 18] on span "public" at bounding box center [107, 24] width 19 height 22
click at [502, 21] on span "edit_document" at bounding box center [399, 24] width 246 height 22
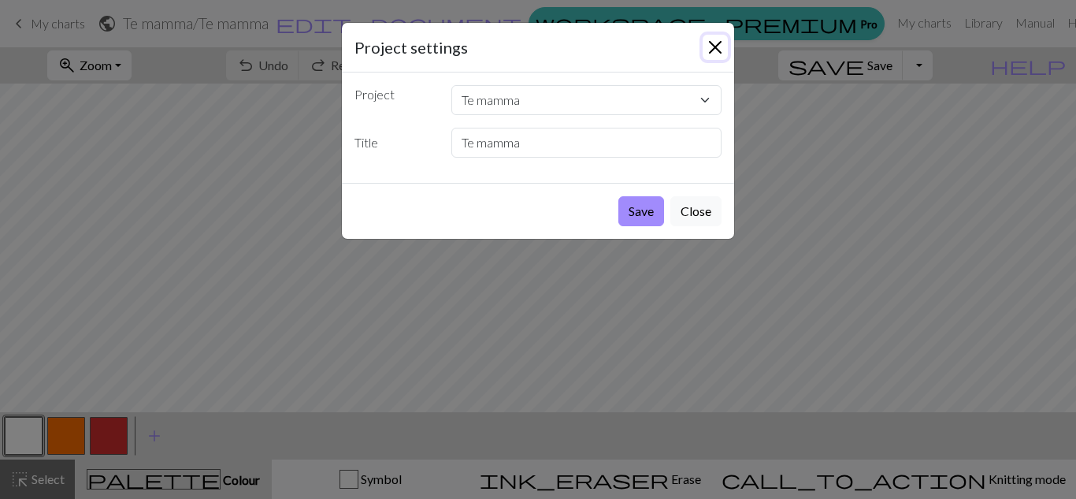
click at [717, 43] on button "Close" at bounding box center [715, 47] width 25 height 25
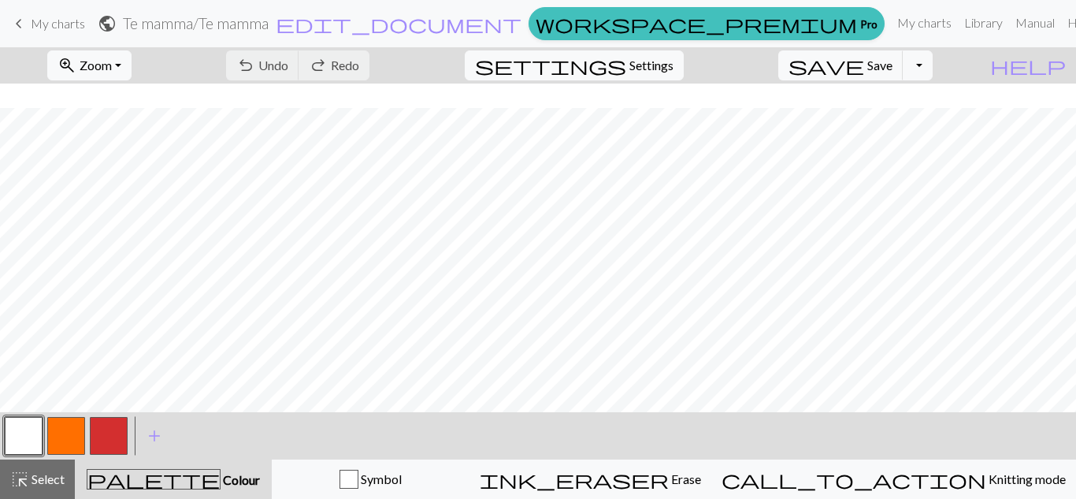
scroll to position [247, 0]
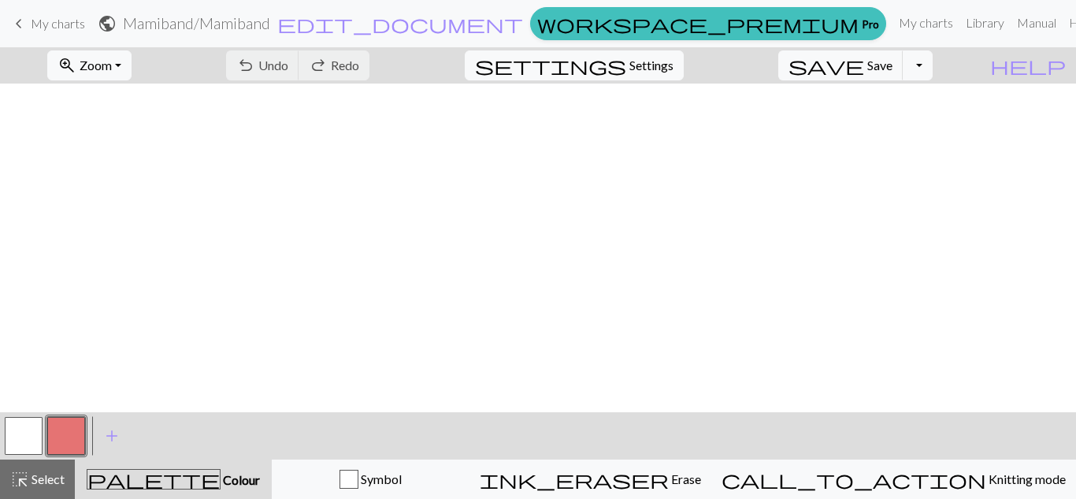
scroll to position [530, 0]
